Goal: Task Accomplishment & Management: Use online tool/utility

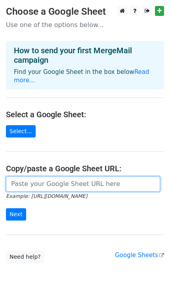
click at [45, 179] on input "url" at bounding box center [83, 183] width 154 height 15
paste input "https://docs.google.com/spreadsheets/d/17Bf7gSFSGXdRAt9JT0EVRPB5J9VN69RPtHrWkoa…"
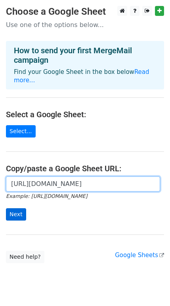
type input "https://docs.google.com/spreadsheets/d/17Bf7gSFSGXdRAt9JT0EVRPB5J9VN69RPtHrWkoa…"
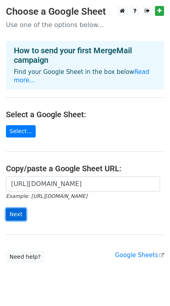
scroll to position [0, 0]
click at [15, 208] on input "Next" at bounding box center [16, 214] width 20 height 12
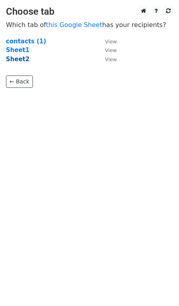
click at [19, 62] on strong "Sheet2" at bounding box center [17, 59] width 23 height 7
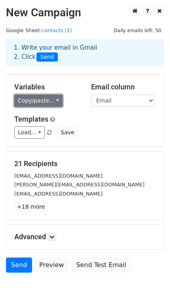
click at [54, 102] on link "Copy/paste..." at bounding box center [38, 100] width 48 height 12
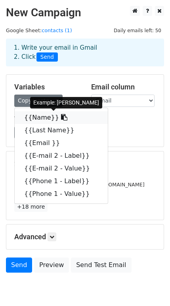
click at [39, 117] on link "{{Name}}" at bounding box center [61, 117] width 93 height 13
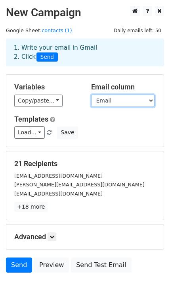
click at [149, 100] on select "Name Last Name Email E-mail 2 - Label E-mail 2 - Value Phone 1 - Label Phone 1 …" at bounding box center [123, 100] width 64 height 12
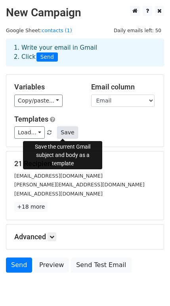
click at [64, 132] on button "Save" at bounding box center [67, 132] width 21 height 12
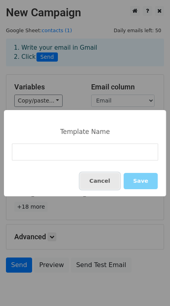
click at [103, 185] on button "Cancel" at bounding box center [100, 181] width 40 height 16
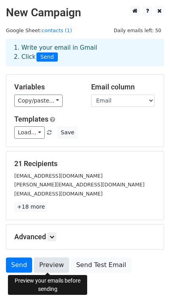
click at [53, 267] on link "Preview" at bounding box center [51, 264] width 35 height 15
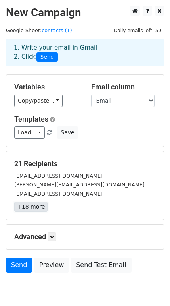
click at [37, 211] on link "+18 more" at bounding box center [30, 207] width 33 height 10
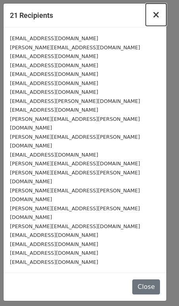
click at [156, 17] on span "×" at bounding box center [156, 14] width 8 height 11
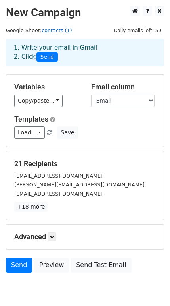
click at [52, 30] on link "contacts (1)" at bounding box center [57, 30] width 30 height 6
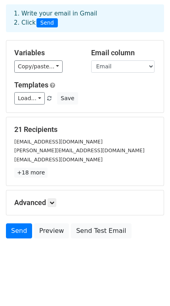
scroll to position [32, 0]
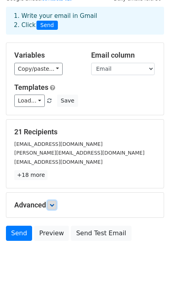
click at [54, 202] on icon at bounding box center [52, 204] width 5 height 5
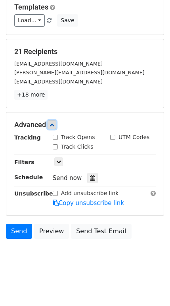
scroll to position [0, 0]
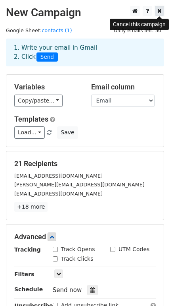
click at [160, 8] on icon at bounding box center [160, 11] width 4 height 6
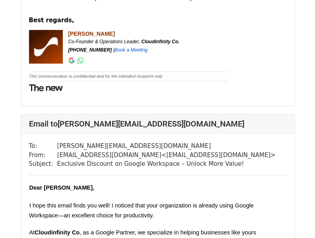
scroll to position [305, 0]
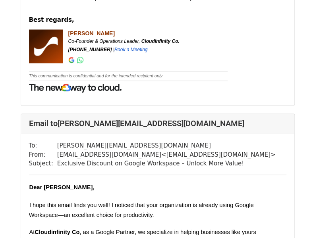
click at [93, 190] on span "," at bounding box center [94, 187] width 2 height 6
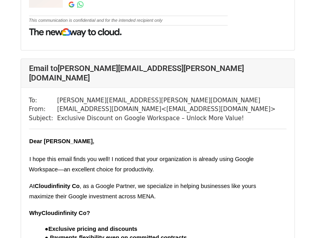
scroll to position [5100, 0]
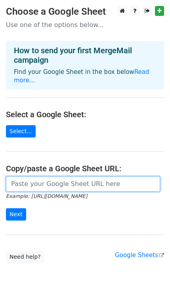
click at [49, 176] on input "url" at bounding box center [83, 183] width 154 height 15
paste input "https://docs.google.com/spreadsheets/d/17Bf7gSFSGXdRAt9JT0EVRPB5J9VN69RPtHrWkoa…"
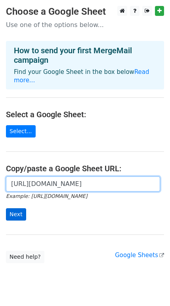
type input "https://docs.google.com/spreadsheets/d/17Bf7gSFSGXdRAt9JT0EVRPB5J9VN69RPtHrWkoa…"
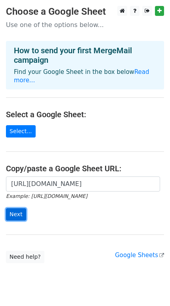
scroll to position [0, 0]
click at [20, 208] on input "Next" at bounding box center [16, 214] width 20 height 12
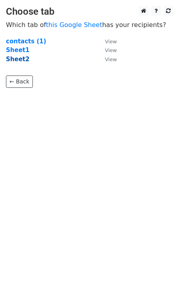
click at [19, 62] on strong "Sheet2" at bounding box center [17, 59] width 23 height 7
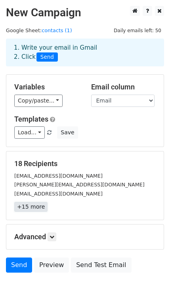
click at [30, 208] on link "+15 more" at bounding box center [30, 207] width 33 height 10
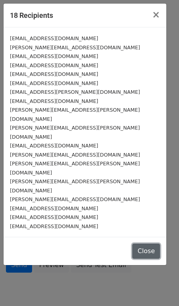
click at [152, 243] on button "Close" at bounding box center [147, 250] width 28 height 15
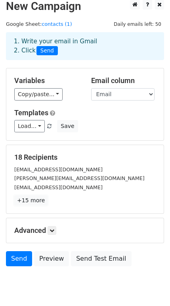
scroll to position [21, 0]
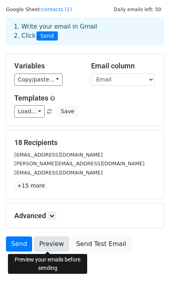
click at [44, 247] on link "Preview" at bounding box center [51, 243] width 35 height 15
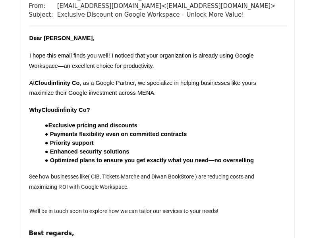
scroll to position [6290, 0]
